Goal: Information Seeking & Learning: Learn about a topic

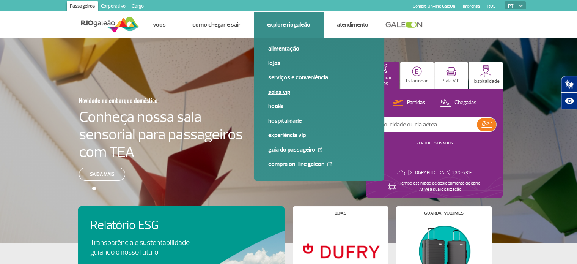
click at [280, 90] on link "Salas VIP" at bounding box center [319, 92] width 102 height 8
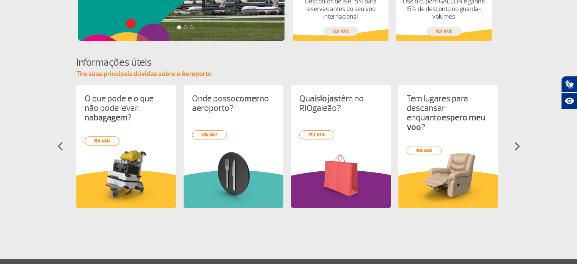
scroll to position [288, 0]
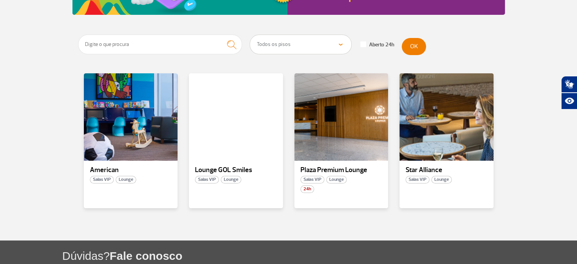
scroll to position [124, 0]
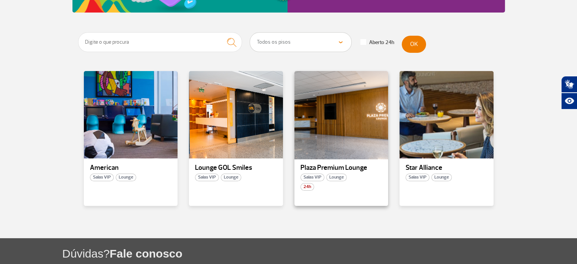
click at [332, 135] on div at bounding box center [341, 114] width 96 height 89
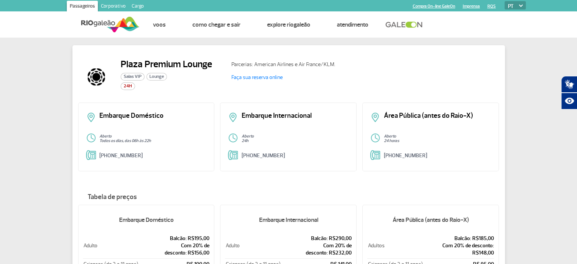
click at [195, 64] on h2 "Plaza Premium Lounge" at bounding box center [166, 63] width 91 height 11
copy h2 "Plaza Premium Lounge"
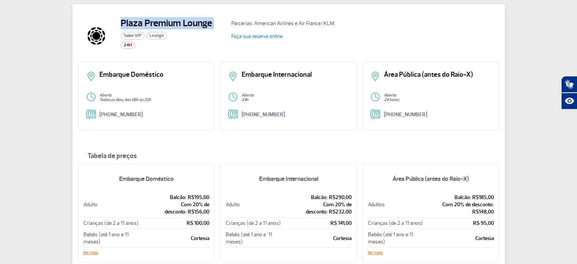
scroll to position [41, 0]
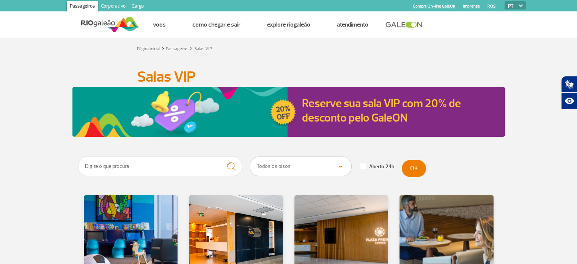
scroll to position [136, 0]
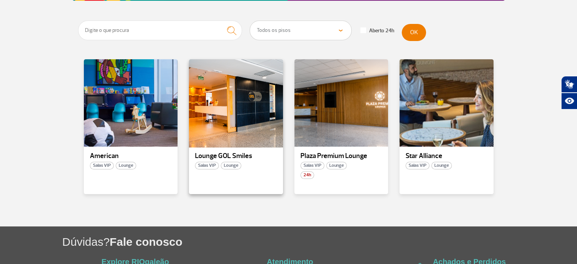
click at [214, 110] on div at bounding box center [236, 102] width 96 height 89
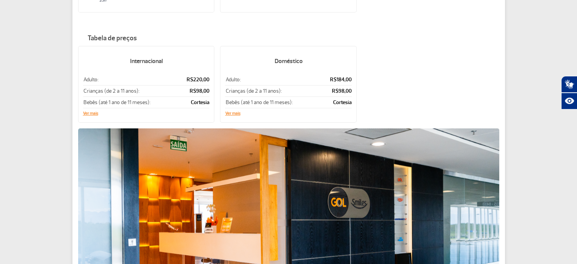
scroll to position [312, 0]
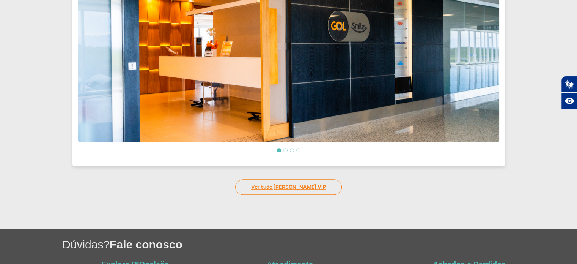
click at [318, 185] on link "Ver tudo de Salas VIP" at bounding box center [288, 187] width 107 height 16
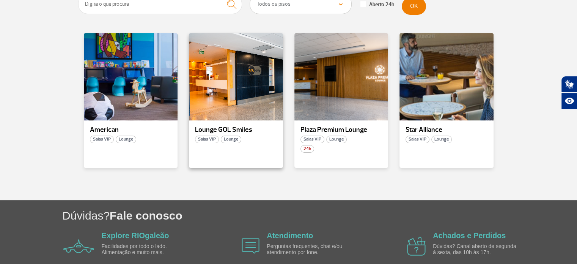
click at [247, 126] on p "Lounge GOL Smiles" at bounding box center [236, 130] width 82 height 8
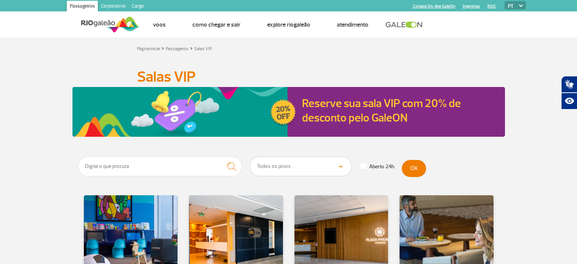
scroll to position [135, 0]
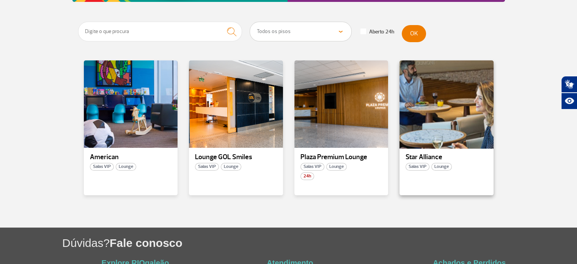
click at [475, 146] on div at bounding box center [447, 104] width 96 height 89
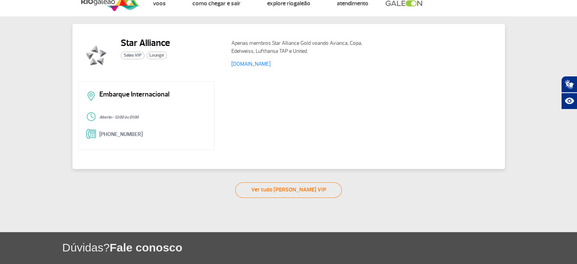
scroll to position [26, 0]
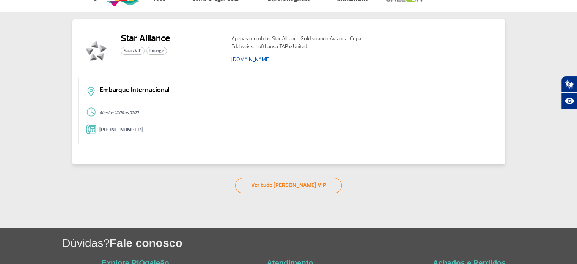
click at [268, 58] on link "www.staralliance.com" at bounding box center [250, 59] width 39 height 6
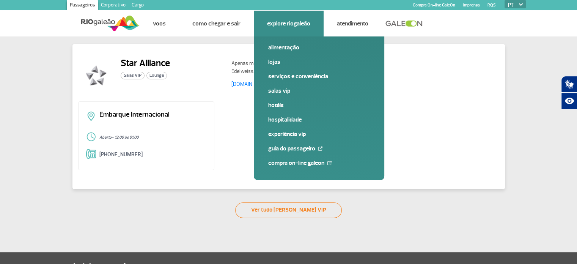
scroll to position [0, 0]
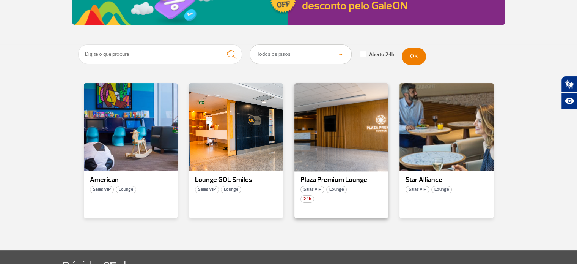
scroll to position [112, 0]
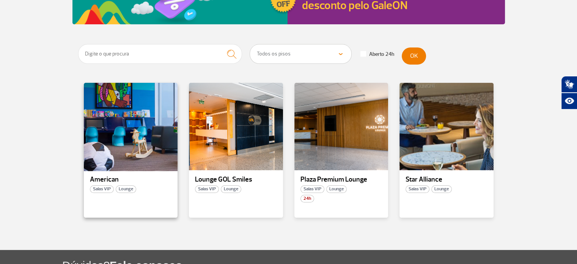
click at [117, 170] on div at bounding box center [131, 126] width 96 height 89
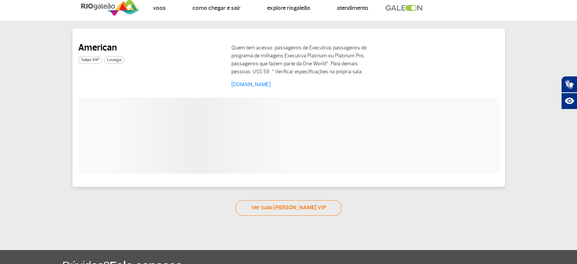
scroll to position [15, 0]
